Goal: Find contact information: Find contact information

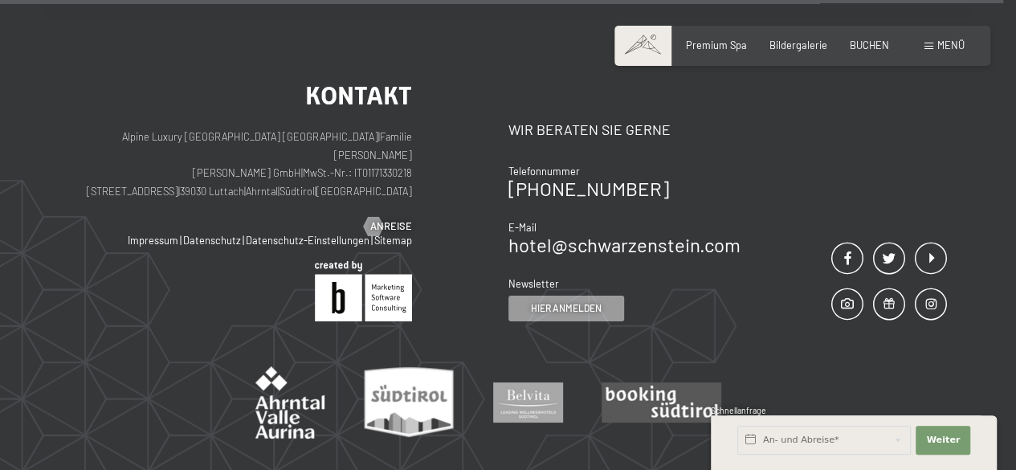
scroll to position [5911, 0]
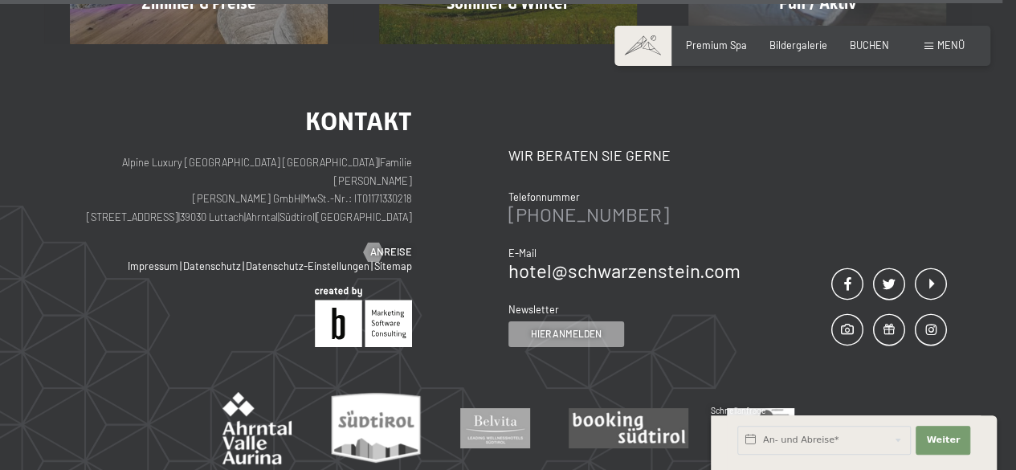
drag, startPoint x: 664, startPoint y: 161, endPoint x: 521, endPoint y: 158, distance: 142.2
click at [521, 205] on div "[PHONE_NUMBER]" at bounding box center [625, 214] width 232 height 19
copy link "39 0474 674100"
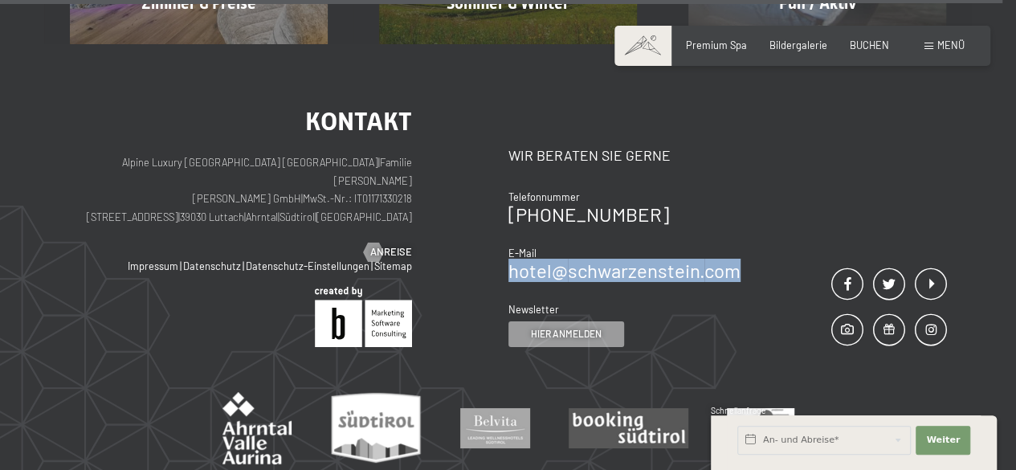
drag, startPoint x: 745, startPoint y: 214, endPoint x: 509, endPoint y: 215, distance: 237.0
click at [509, 215] on div "Kontakt Wir beraten Sie gerne Telefonnummer [PHONE_NUMBER] E-Mail hotel@ no-spa…" at bounding box center [728, 227] width 439 height 238
copy link "hotel@ no-spam. schwarzenstein. no-spam. com"
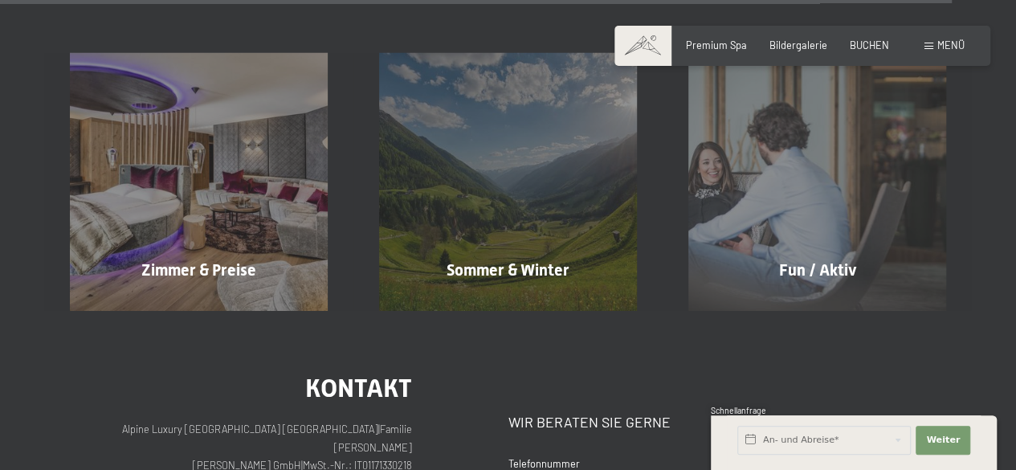
scroll to position [5660, 0]
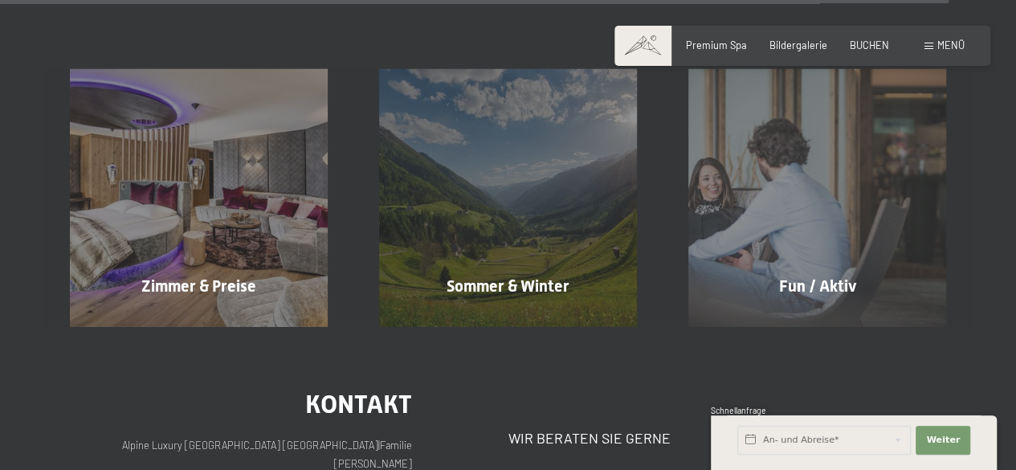
drag, startPoint x: 300, startPoint y: 404, endPoint x: 177, endPoint y: 407, distance: 123.8
click at [177, 436] on p "Alpine Luxury [GEOGRAPHIC_DATA] SCHWARZENSTEIN | Familie [PERSON_NAME] [PERSON_…" at bounding box center [241, 472] width 342 height 72
copy p "[STREET_ADDRESS]"
